Goal: Task Accomplishment & Management: Use online tool/utility

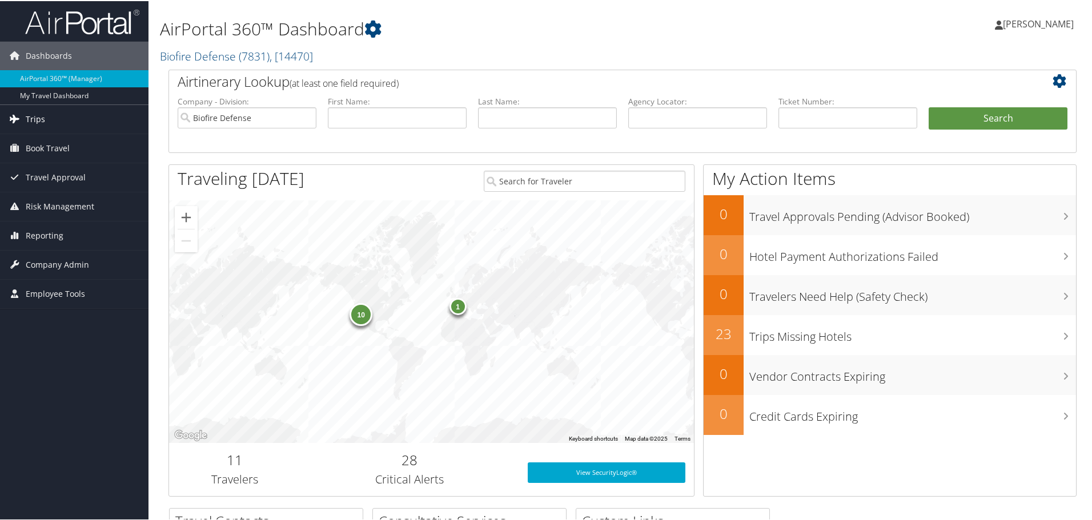
click at [39, 119] on span "Trips" at bounding box center [35, 118] width 19 height 29
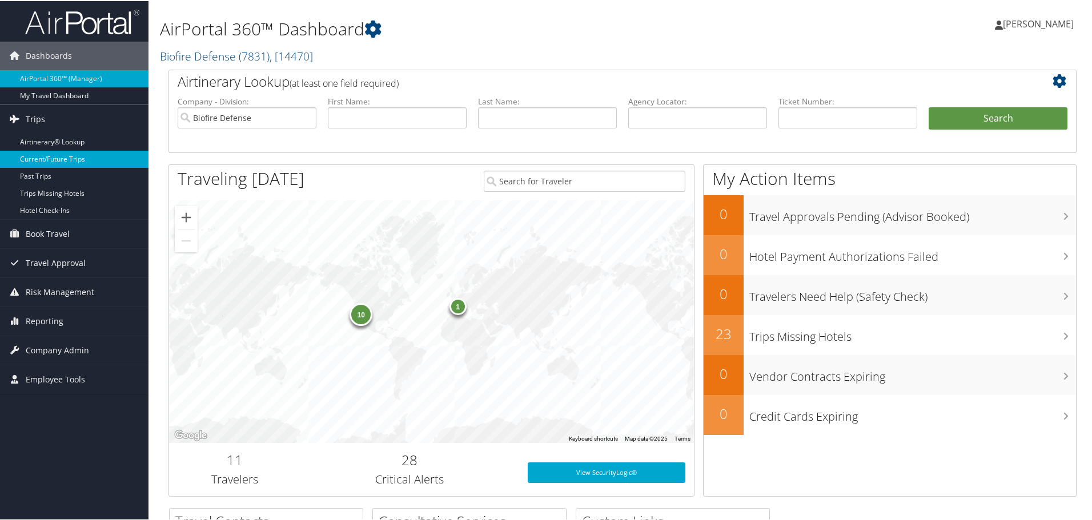
click at [45, 153] on link "Current/Future Trips" at bounding box center [74, 158] width 149 height 17
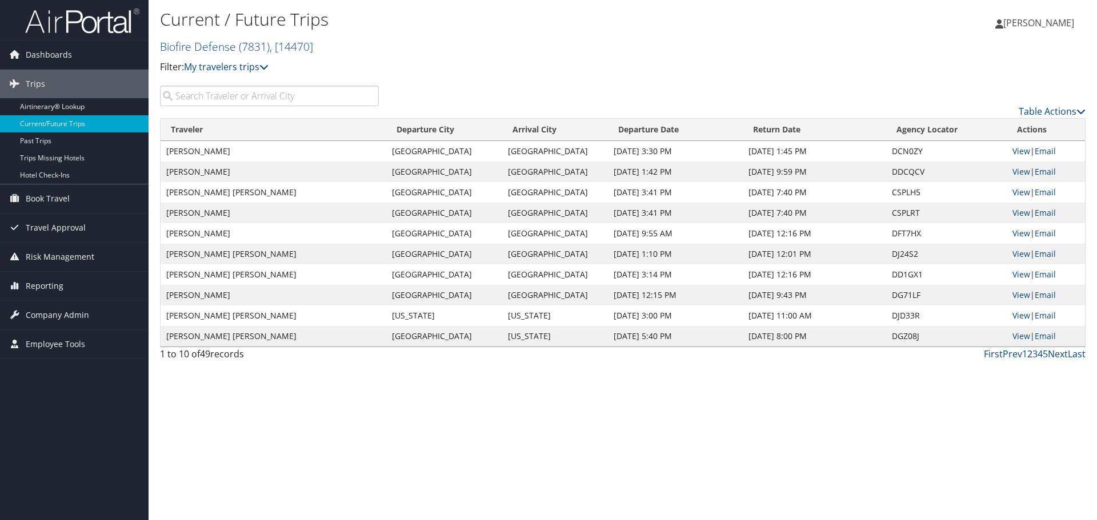
click at [1030, 354] on link "2" at bounding box center [1029, 354] width 5 height 13
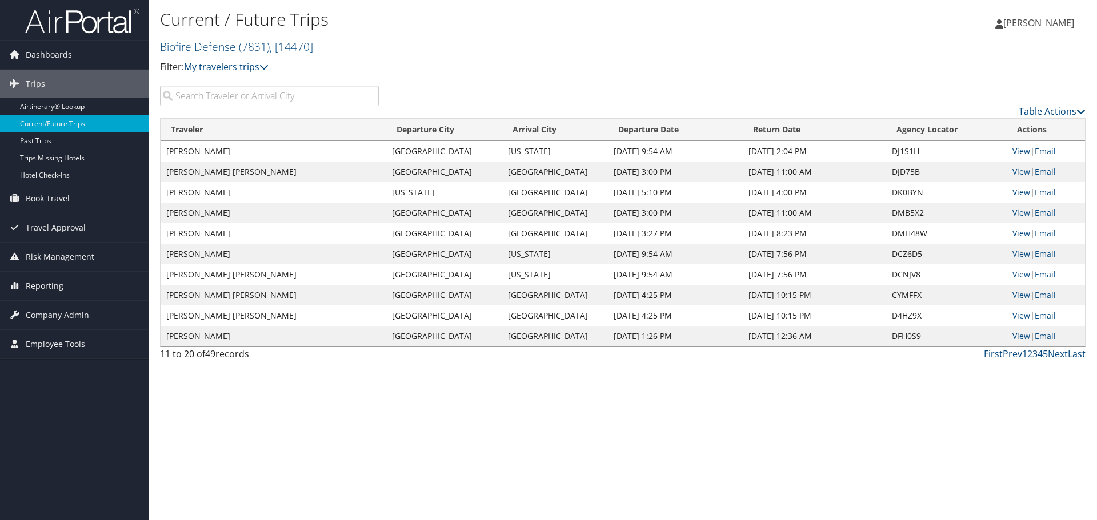
click at [1035, 355] on link "3" at bounding box center [1034, 354] width 5 height 13
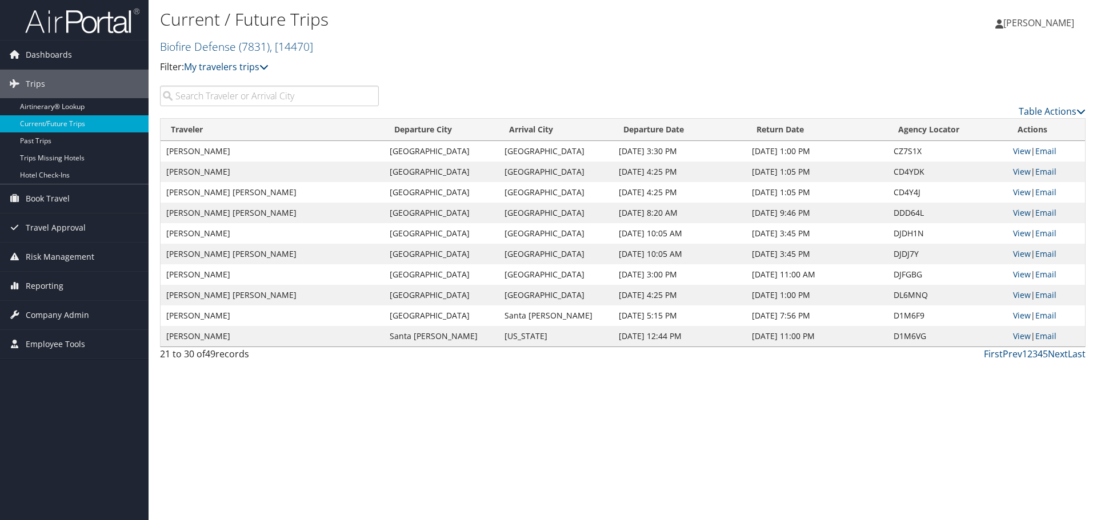
click at [1040, 355] on link "4" at bounding box center [1039, 354] width 5 height 13
click at [31, 281] on span "Reporting" at bounding box center [45, 286] width 38 height 29
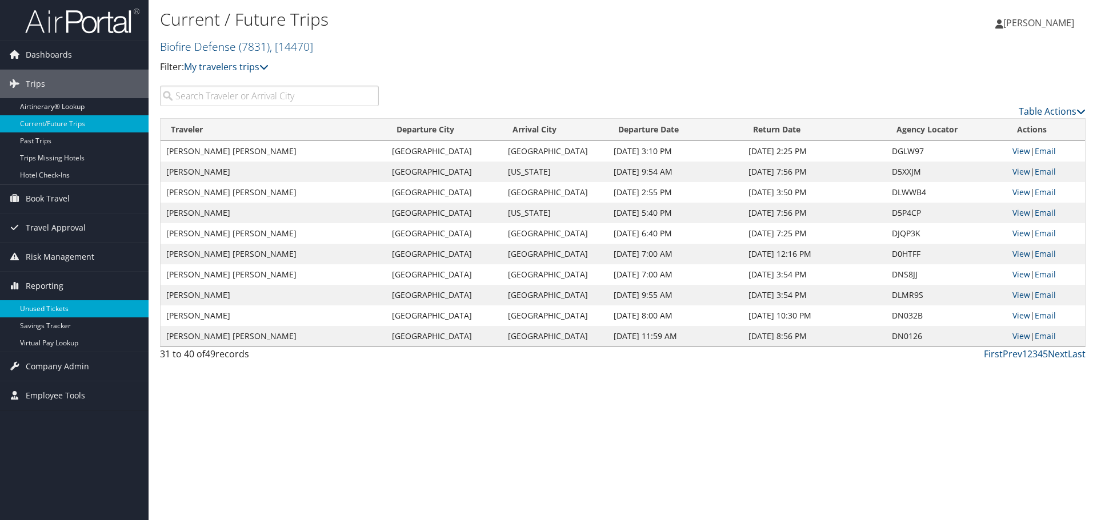
click at [42, 304] on link "Unused Tickets" at bounding box center [74, 308] width 149 height 17
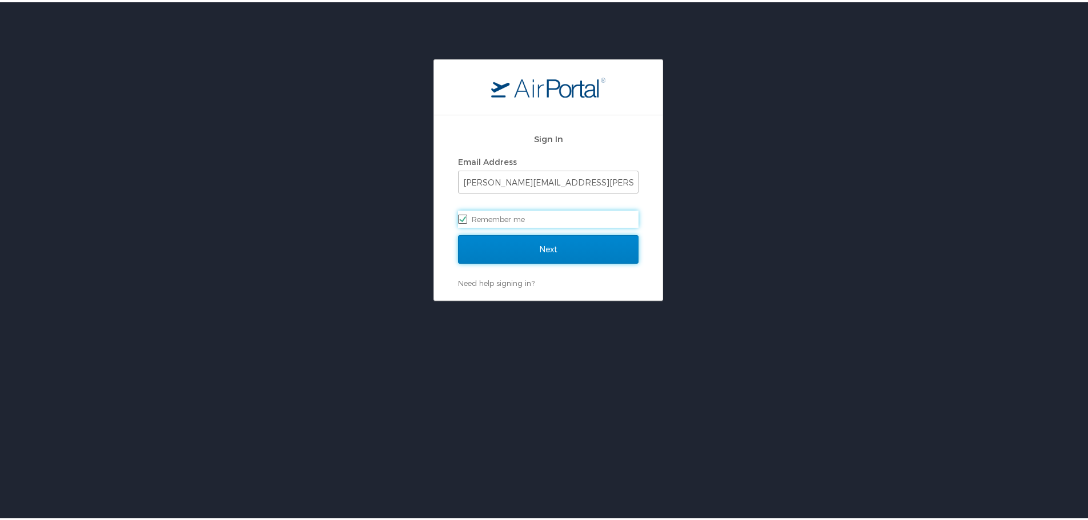
click at [542, 245] on input "Next" at bounding box center [548, 247] width 181 height 29
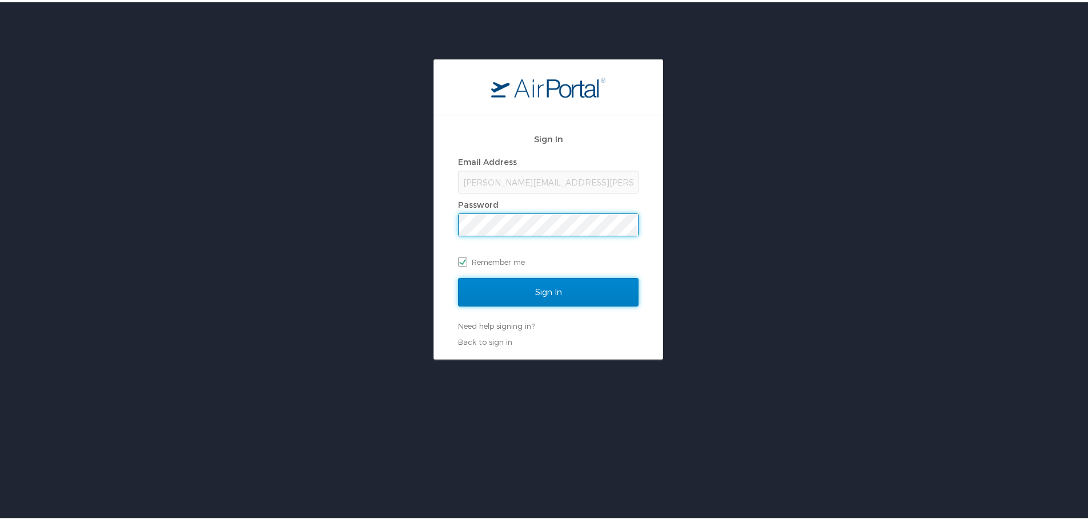
click at [550, 293] on input "Sign In" at bounding box center [548, 290] width 181 height 29
